Goal: Task Accomplishment & Management: Manage account settings

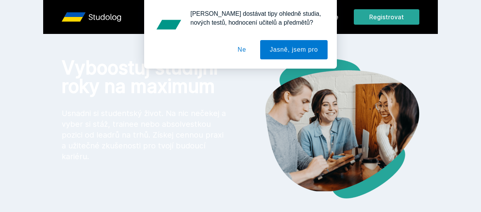
click at [336, 17] on div "[PERSON_NAME] dostávat tipy ohledně studia, nových testů, hodnocení učitelů a p…" at bounding box center [240, 34] width 193 height 69
click at [245, 51] on button "Ne" at bounding box center [242, 49] width 28 height 19
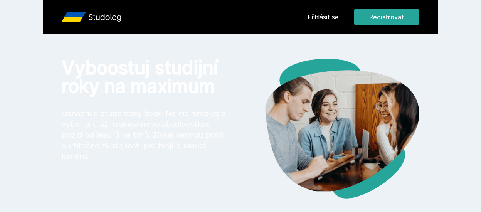
click at [316, 17] on link "Přihlásit se" at bounding box center [323, 16] width 31 height 9
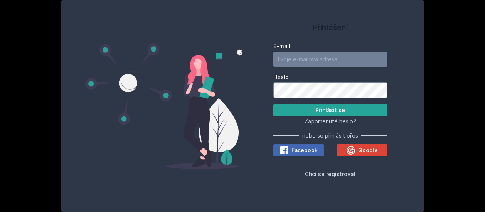
click at [316, 56] on input "E-mail" at bounding box center [331, 59] width 114 height 15
type input "[PERSON_NAME][EMAIL_ADDRESS][DOMAIN_NAME]"
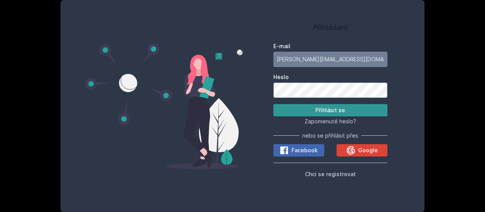
click at [336, 105] on button "Přihlásit se" at bounding box center [331, 110] width 114 height 12
click at [373, 107] on button "Přihlásit se" at bounding box center [331, 110] width 114 height 12
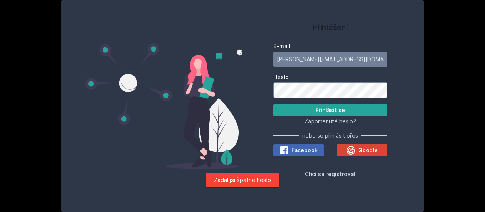
click at [272, 85] on div "Přihlášení E-mail [PERSON_NAME][EMAIL_ADDRESS][DOMAIN_NAME] Heslo Přihlásit se …" at bounding box center [331, 106] width 176 height 194
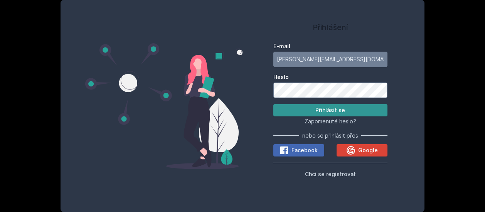
click at [311, 114] on button "Přihlásit se" at bounding box center [331, 110] width 114 height 12
click at [369, 108] on button "Přihlásit se" at bounding box center [331, 110] width 114 height 12
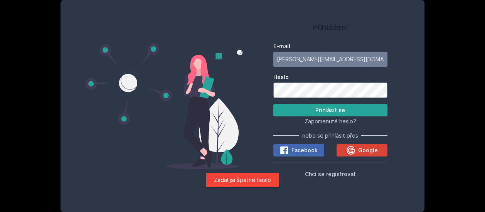
click at [258, 94] on div "Přihlášení E-mail [PERSON_NAME][EMAIL_ADDRESS][DOMAIN_NAME] Heslo Přihlásit se …" at bounding box center [331, 106] width 176 height 194
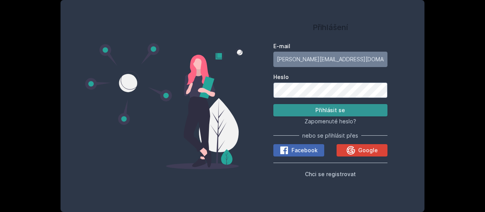
click at [334, 108] on button "Přihlásit se" at bounding box center [331, 110] width 114 height 12
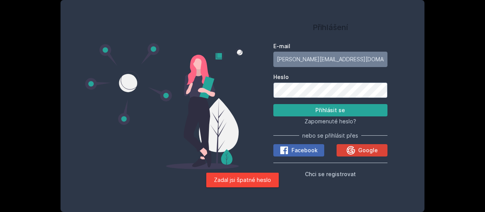
click at [266, 91] on div "Přihlášení E-mail [PERSON_NAME][EMAIL_ADDRESS][DOMAIN_NAME] Heslo Přihlásit se …" at bounding box center [331, 106] width 176 height 194
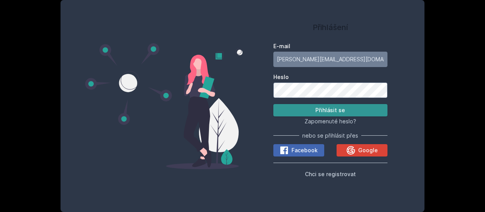
click at [292, 106] on button "Přihlásit se" at bounding box center [331, 110] width 114 height 12
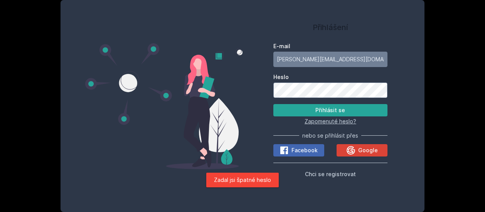
click at [318, 120] on span "Zapomenuté heslo?" at bounding box center [331, 121] width 52 height 7
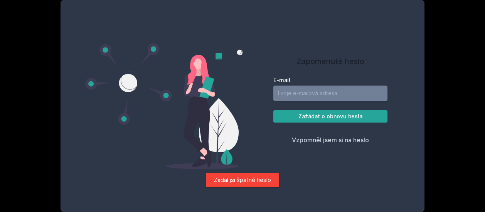
click at [333, 94] on input "E-mail" at bounding box center [331, 93] width 114 height 15
type input "[PERSON_NAME][EMAIL_ADDRESS][DOMAIN_NAME]"
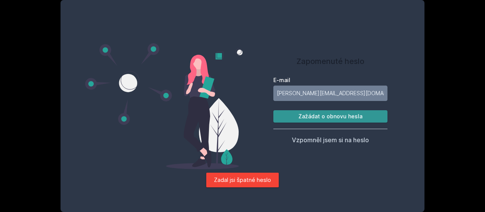
click at [322, 118] on button "Zažádat o obnovu hesla" at bounding box center [331, 116] width 114 height 12
